Goal: Task Accomplishment & Management: Manage account settings

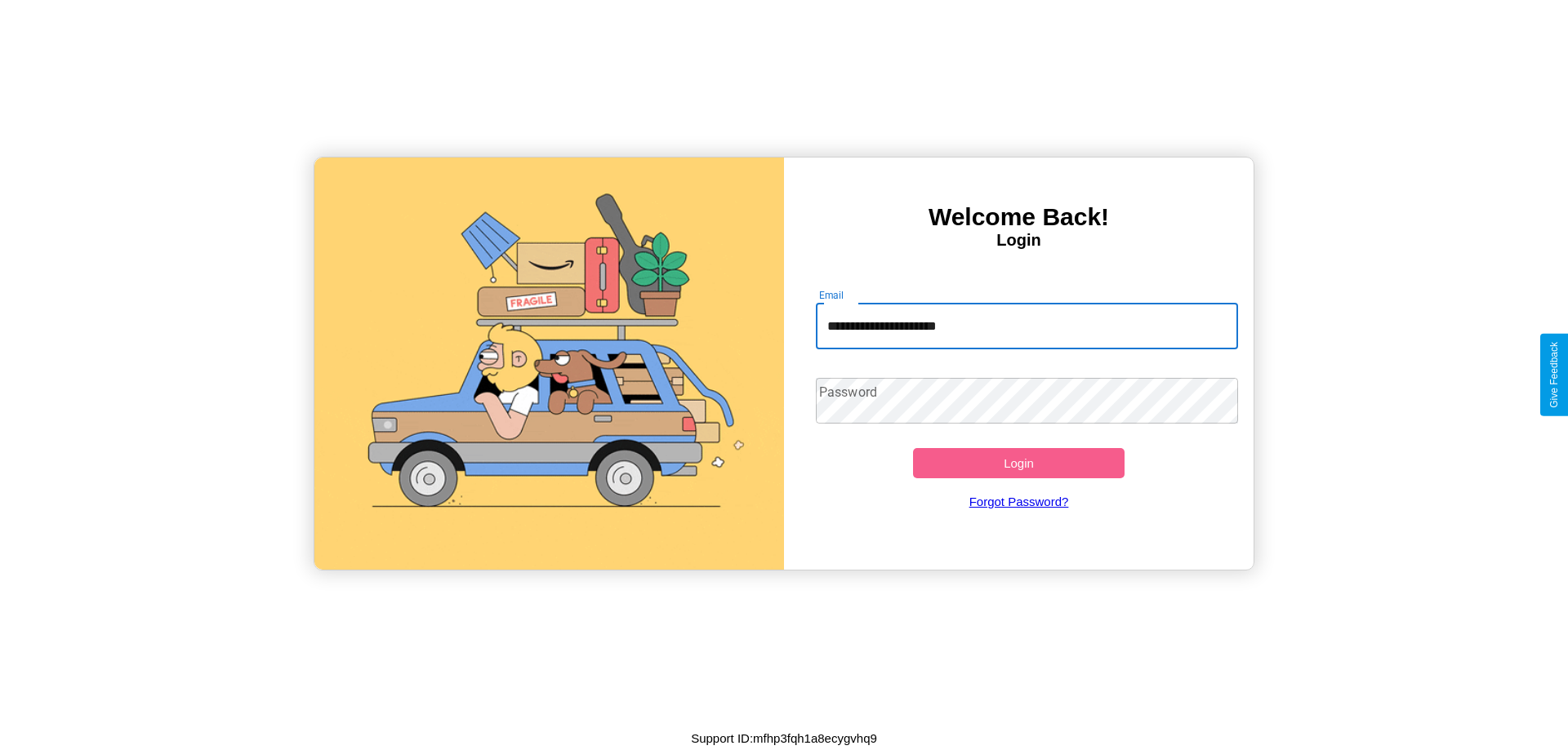
type input "**********"
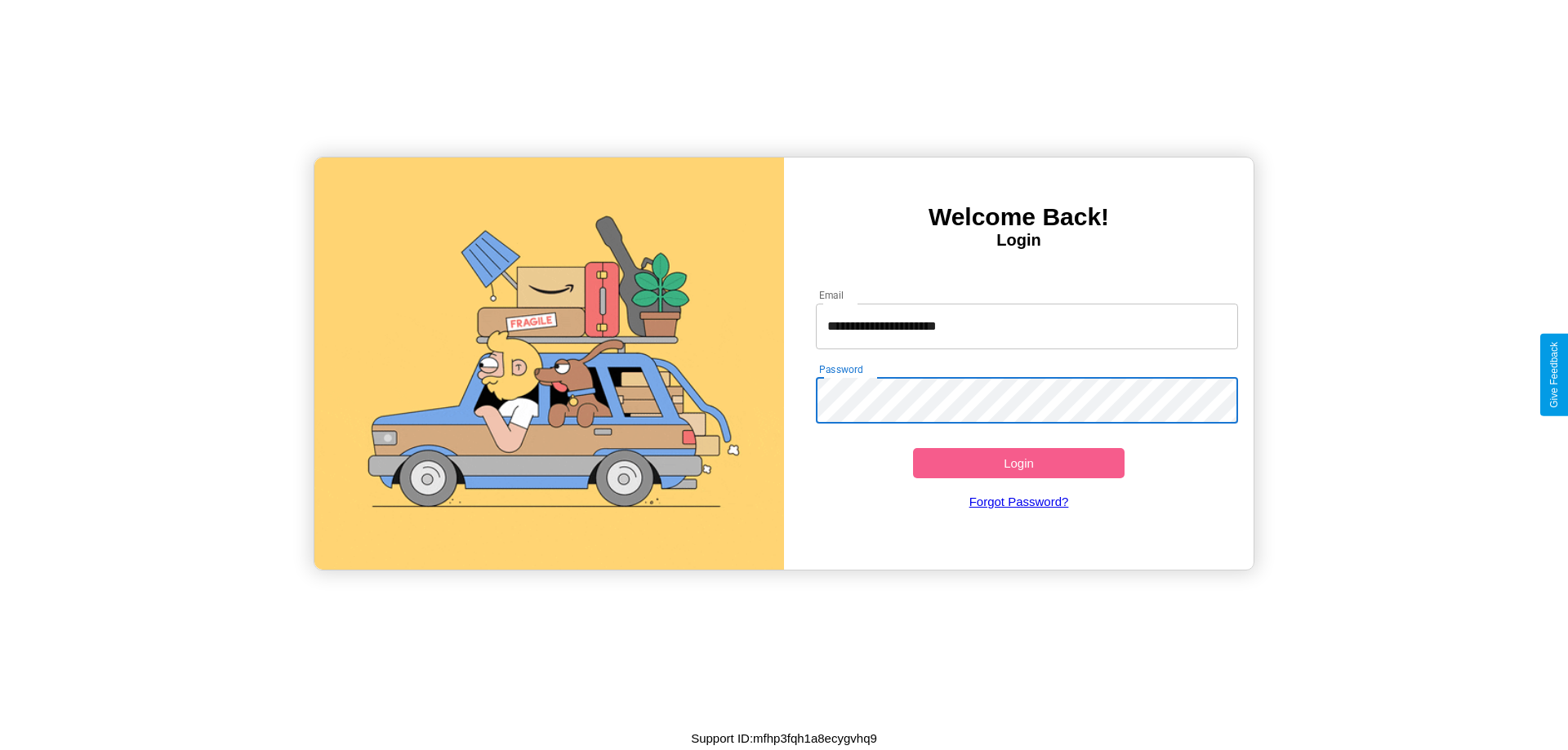
click at [1019, 462] on button "Login" at bounding box center [1019, 463] width 211 height 31
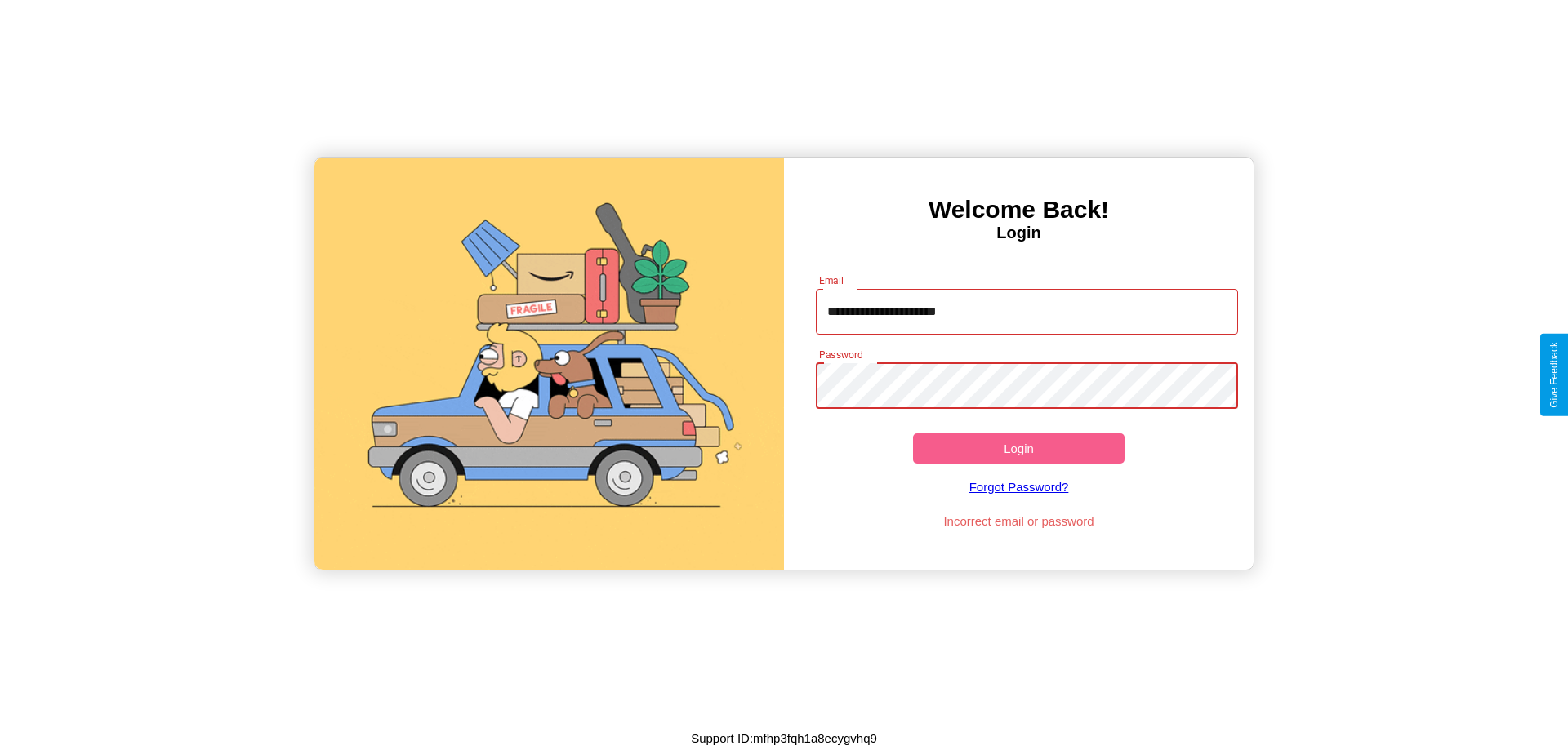
click at [1019, 448] on button "Login" at bounding box center [1019, 448] width 211 height 31
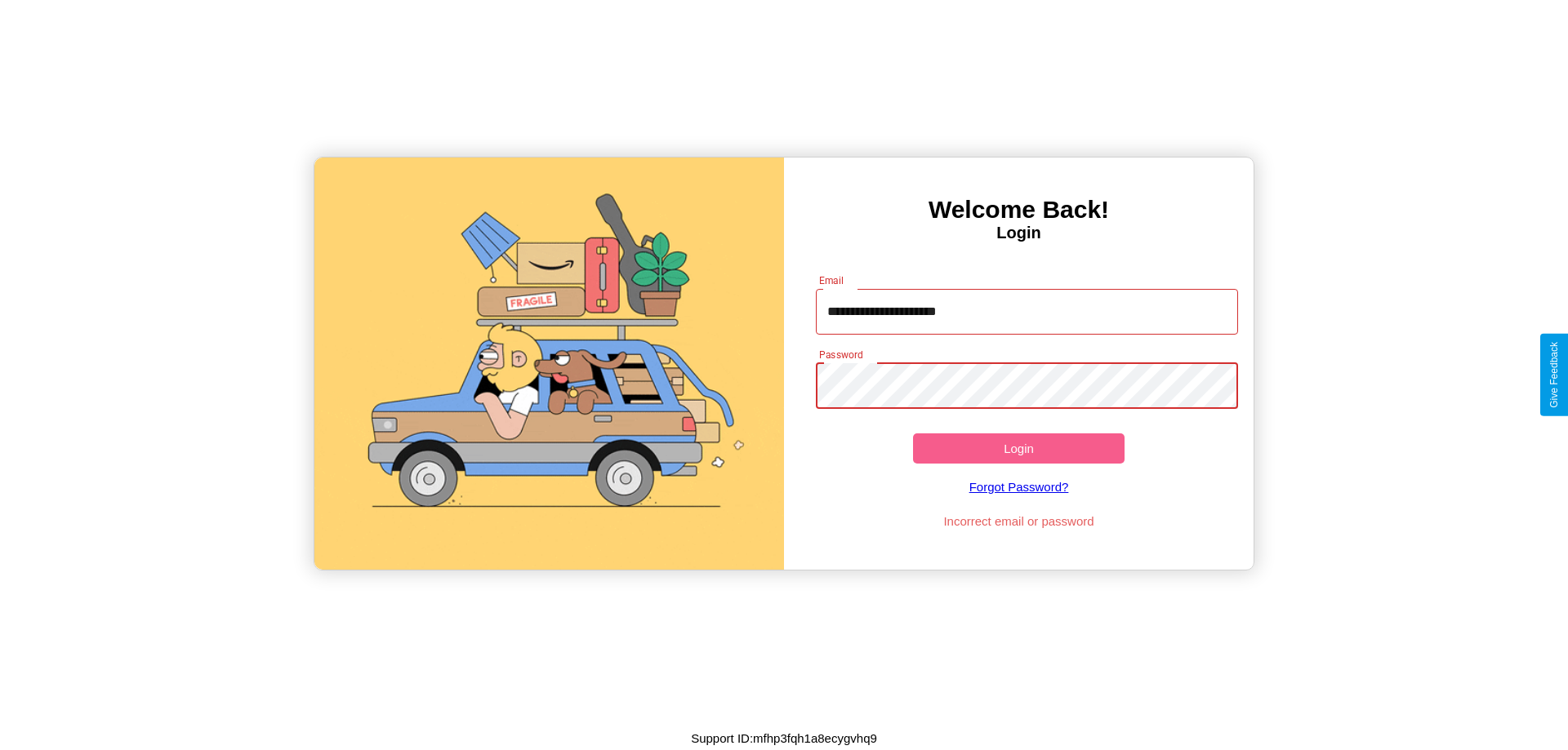
click at [1019, 448] on button "Login" at bounding box center [1019, 448] width 211 height 31
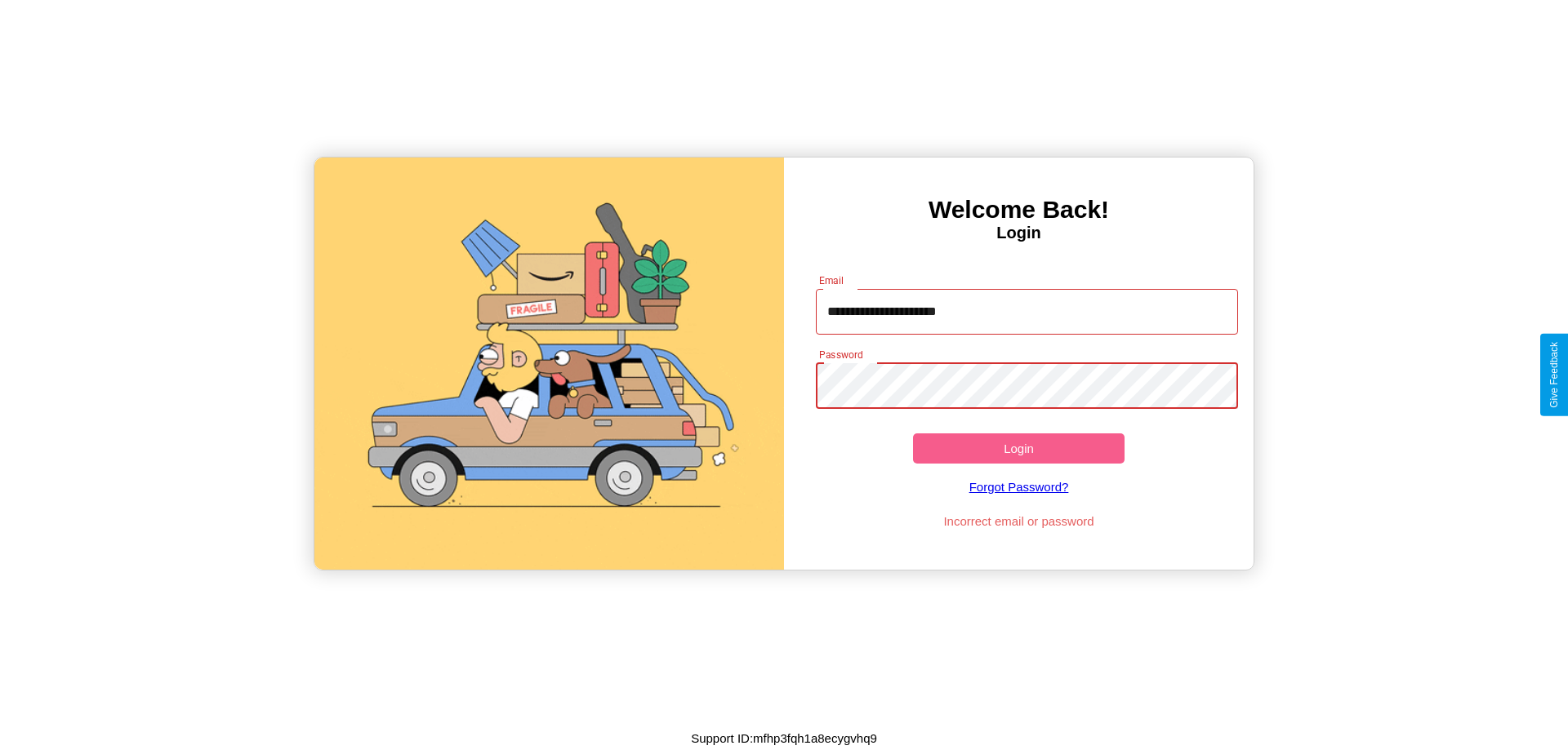
click at [1019, 448] on button "Login" at bounding box center [1019, 448] width 211 height 31
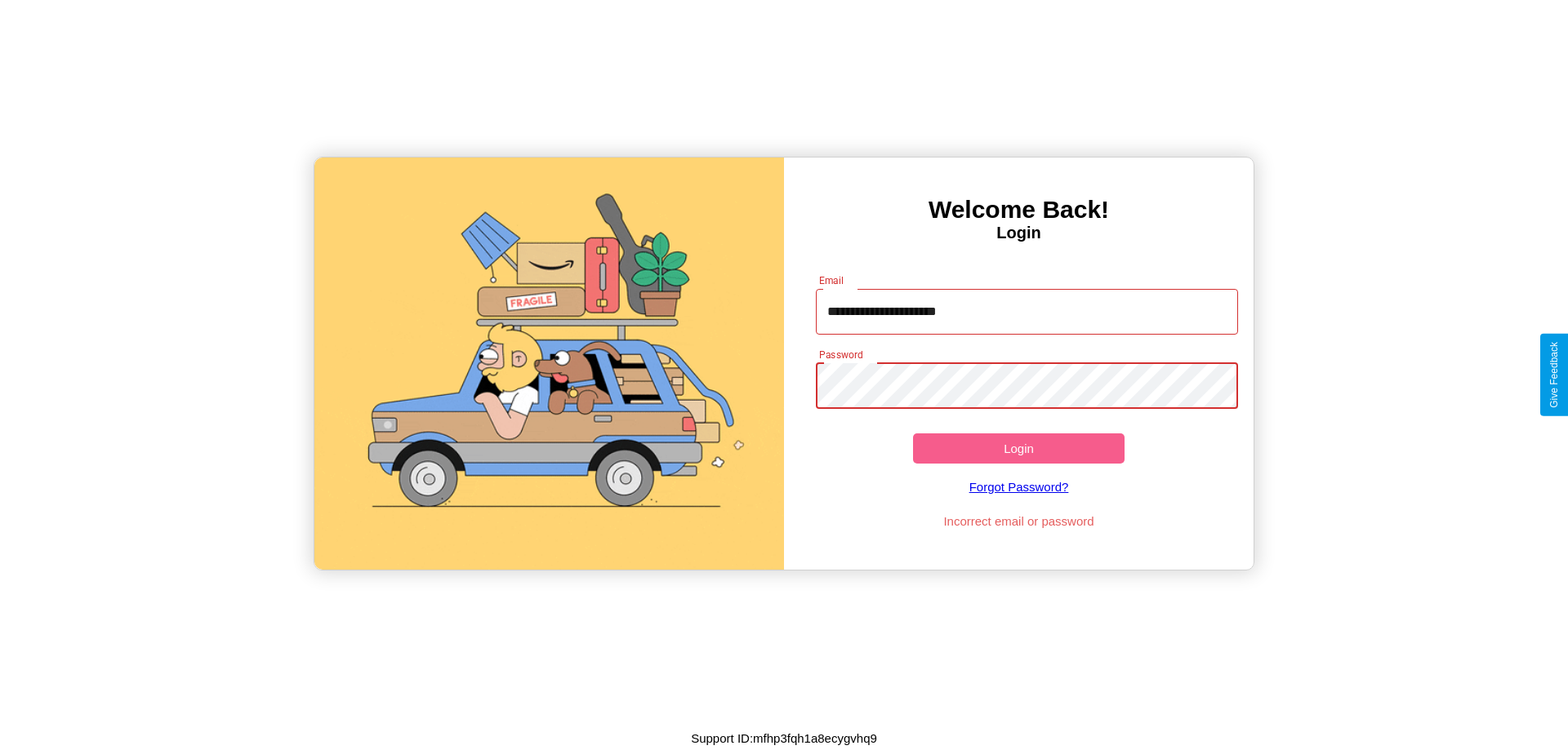
click at [1019, 448] on button "Login" at bounding box center [1019, 448] width 211 height 31
